Goal: Manage account settings

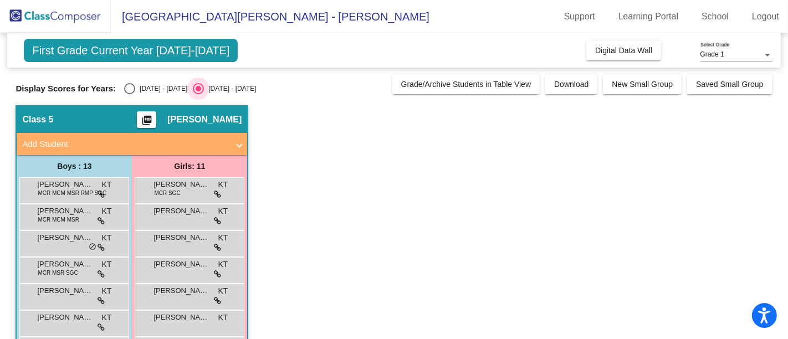
click at [193, 86] on div "Select an option" at bounding box center [198, 88] width 11 height 11
click at [198, 94] on input "[DATE] - [DATE]" at bounding box center [198, 94] width 1 height 1
drag, startPoint x: 0, startPoint y: 0, endPoint x: 129, endPoint y: 89, distance: 156.7
click at [129, 89] on div "Select an option" at bounding box center [129, 88] width 11 height 11
click at [129, 94] on input "[DATE] - [DATE]" at bounding box center [129, 94] width 1 height 1
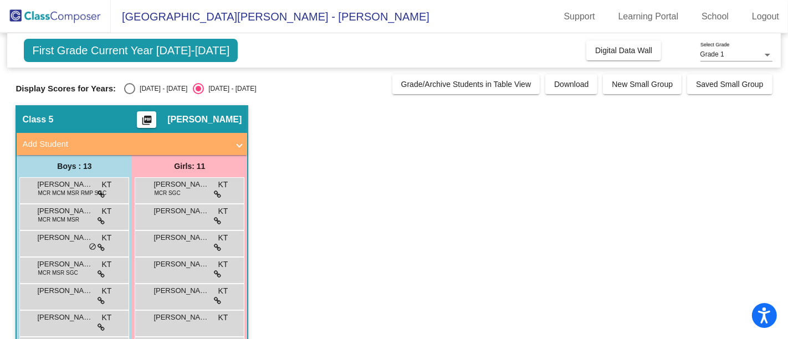
radio input "true"
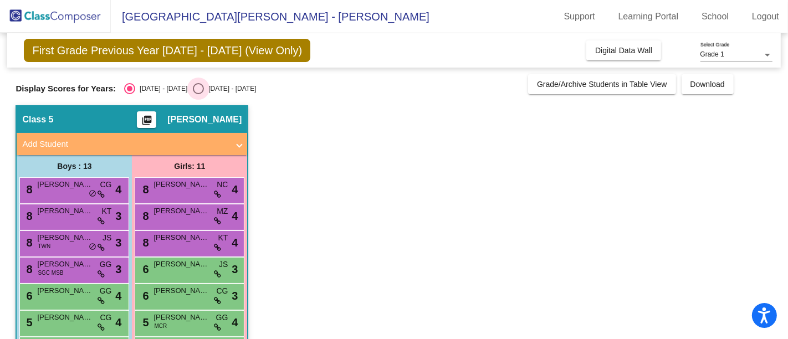
click at [193, 84] on div "Select an option" at bounding box center [198, 88] width 11 height 11
click at [198, 94] on input "[DATE] - [DATE]" at bounding box center [198, 94] width 1 height 1
radio input "true"
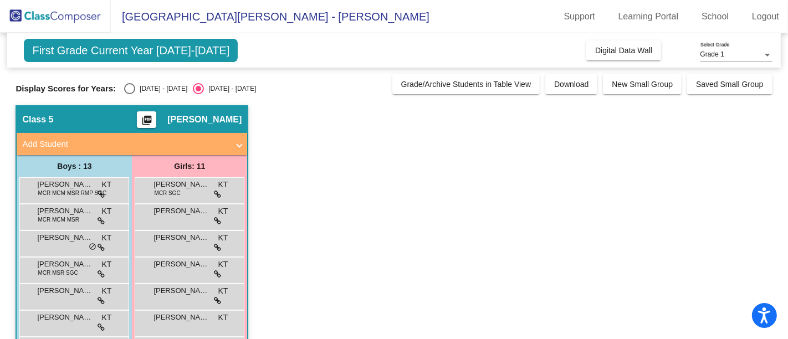
click at [129, 84] on div "Select an option" at bounding box center [129, 88] width 11 height 11
click at [129, 94] on input "[DATE] - [DATE]" at bounding box center [129, 94] width 1 height 1
radio input "true"
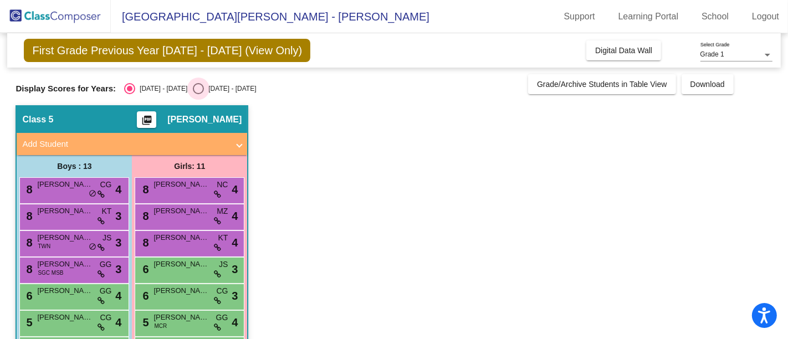
click at [193, 86] on div "Select an option" at bounding box center [198, 88] width 11 height 11
click at [198, 94] on input "[DATE] - [DATE]" at bounding box center [198, 94] width 1 height 1
radio input "true"
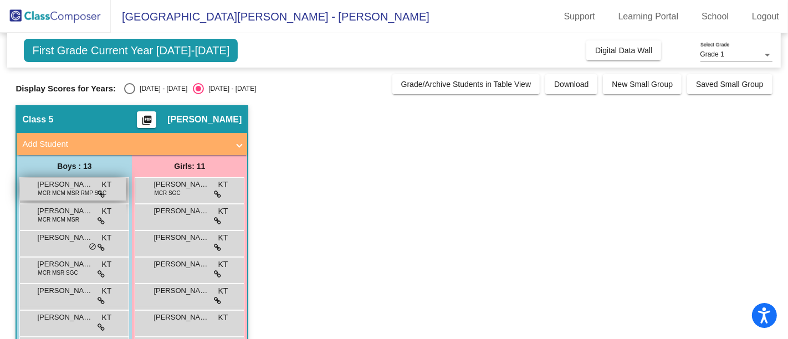
click at [73, 185] on span "[PERSON_NAME]" at bounding box center [64, 184] width 55 height 11
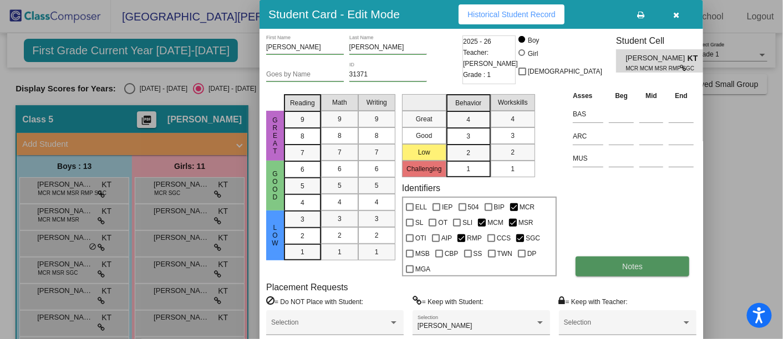
click at [624, 257] on button "Notes" at bounding box center [632, 267] width 114 height 20
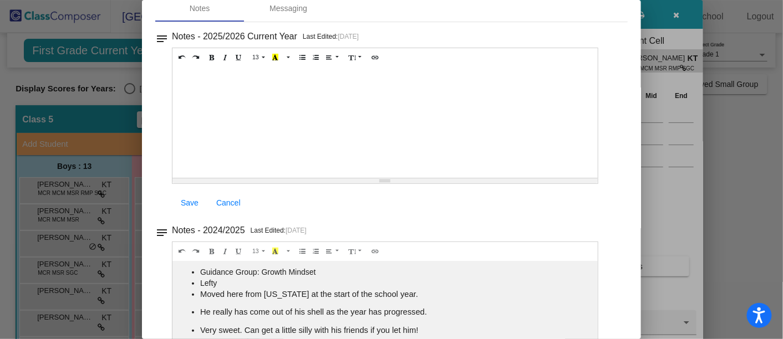
scroll to position [104, 0]
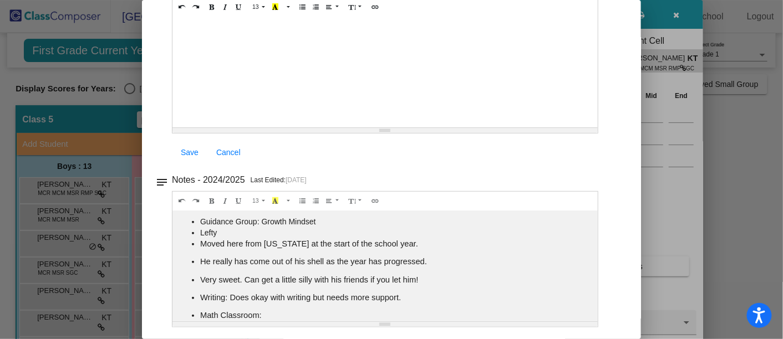
click at [672, 16] on div at bounding box center [391, 169] width 783 height 339
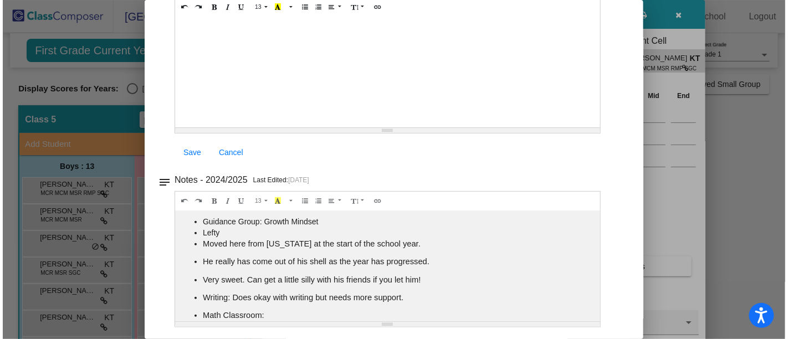
scroll to position [0, 0]
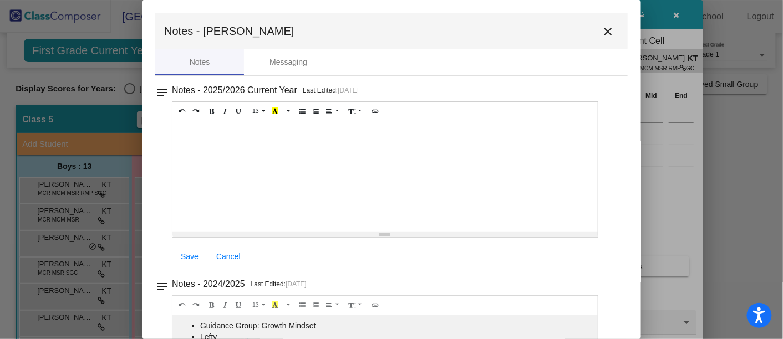
click at [679, 10] on div at bounding box center [391, 169] width 783 height 339
click at [601, 29] on mat-icon "close" at bounding box center [607, 31] width 13 height 13
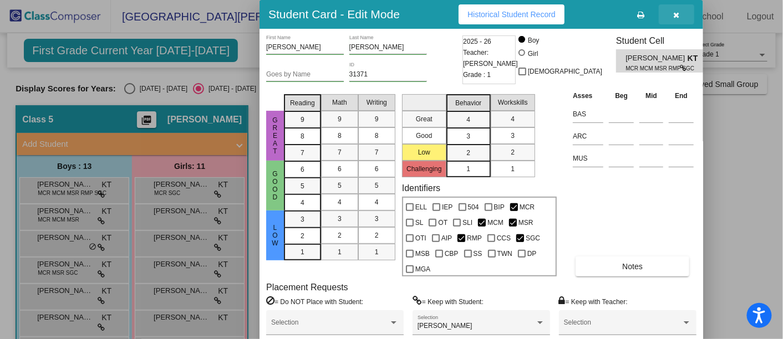
click at [677, 11] on icon "button" at bounding box center [676, 15] width 6 height 8
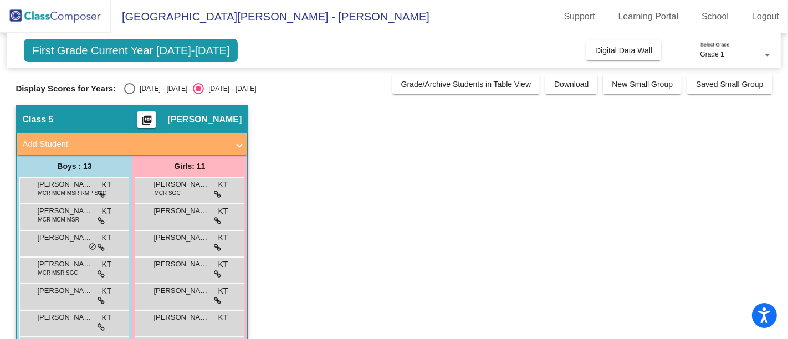
click at [127, 88] on div "Select an option" at bounding box center [129, 88] width 11 height 11
click at [129, 94] on input "[DATE] - [DATE]" at bounding box center [129, 94] width 1 height 1
radio input "true"
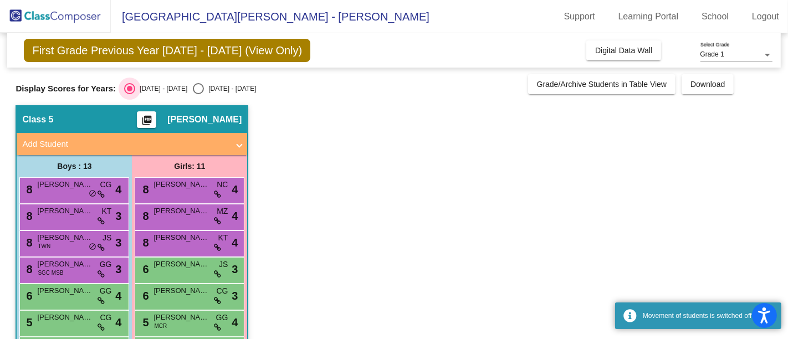
click at [127, 88] on div "Select an option" at bounding box center [130, 89] width 6 height 6
click at [129, 94] on input "[DATE] - [DATE]" at bounding box center [129, 94] width 1 height 1
click at [193, 87] on div "Select an option" at bounding box center [198, 88] width 11 height 11
click at [198, 94] on input "[DATE] - [DATE]" at bounding box center [198, 94] width 1 height 1
radio input "true"
